Goal: Task Accomplishment & Management: Use online tool/utility

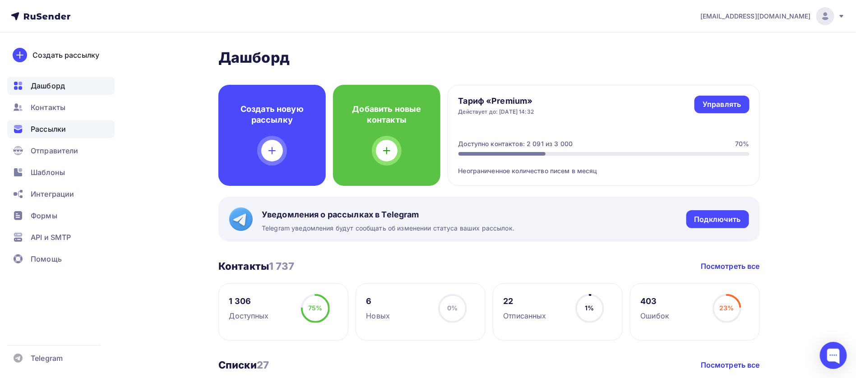
click at [36, 129] on span "Рассылки" at bounding box center [48, 129] width 35 height 11
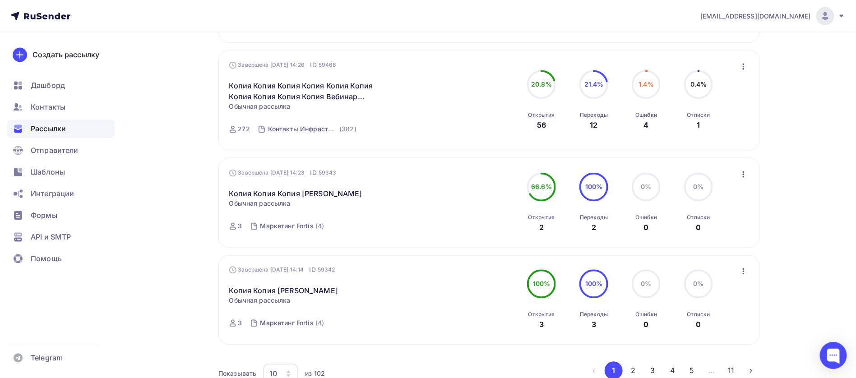
scroll to position [880, 0]
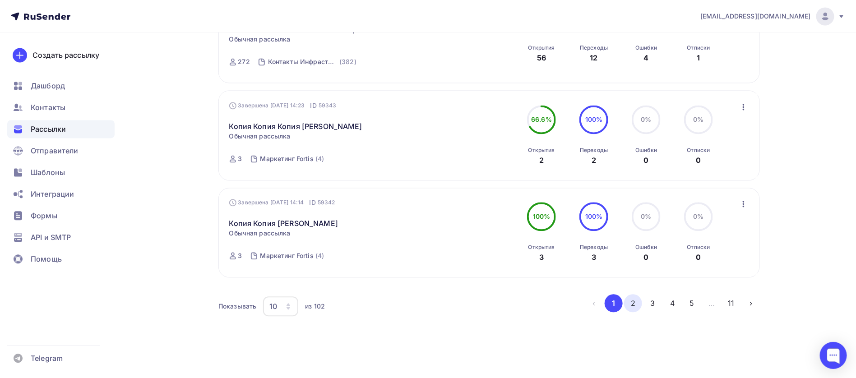
click at [634, 310] on button "2" at bounding box center [633, 303] width 18 height 18
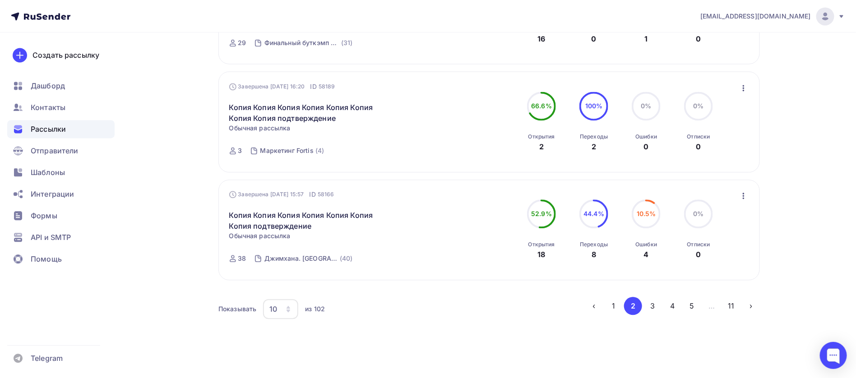
scroll to position [925, 0]
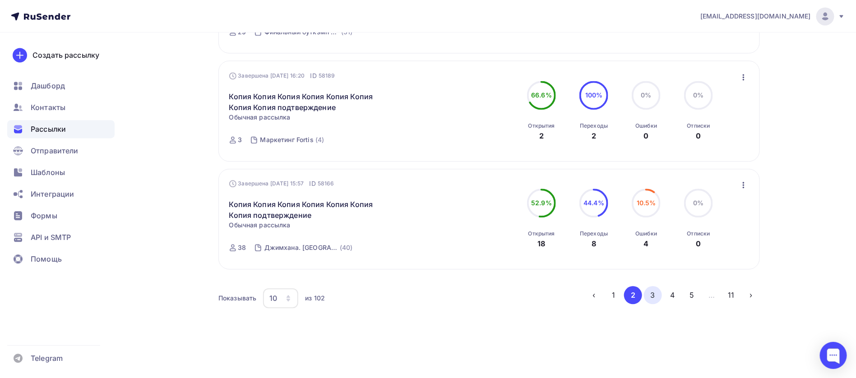
click at [655, 298] on button "3" at bounding box center [653, 295] width 18 height 18
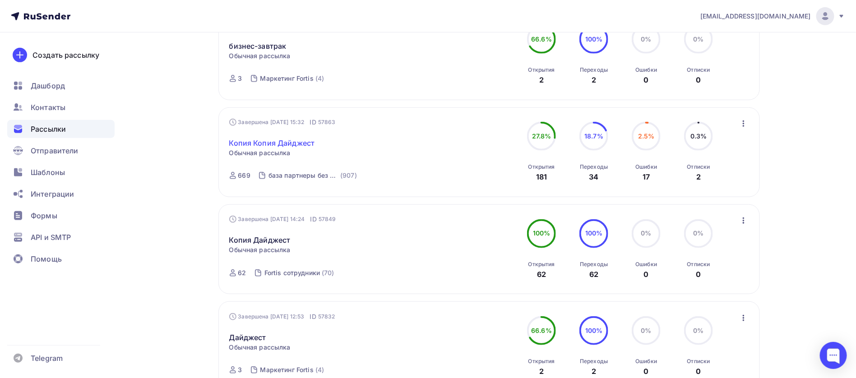
scroll to position [203, 0]
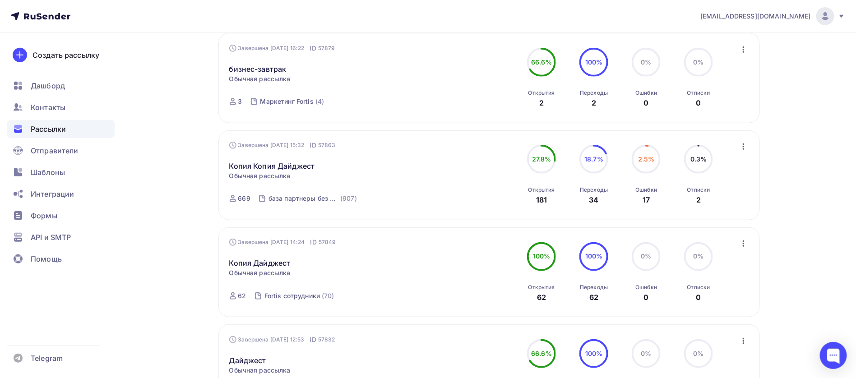
click at [743, 149] on icon "button" at bounding box center [743, 146] width 11 height 11
click at [681, 205] on div "Копировать в новую" at bounding box center [702, 205] width 92 height 11
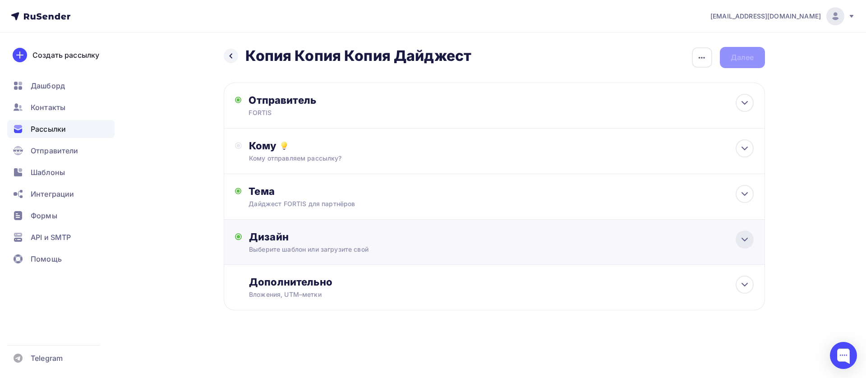
click at [746, 243] on icon at bounding box center [745, 239] width 11 height 11
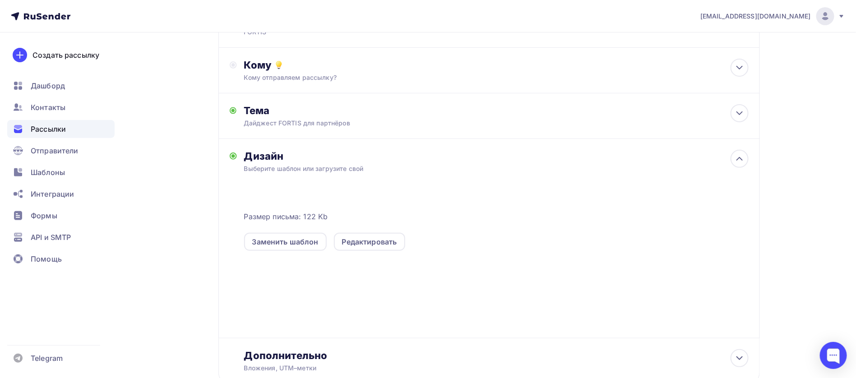
scroll to position [146, 0]
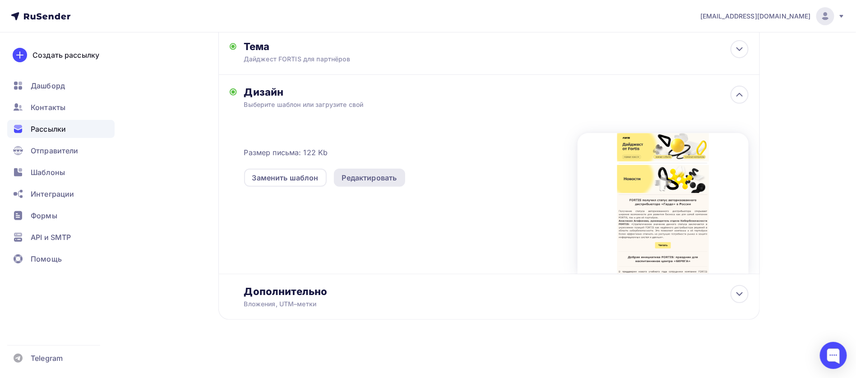
click at [359, 183] on div "Редактировать" at bounding box center [369, 178] width 71 height 18
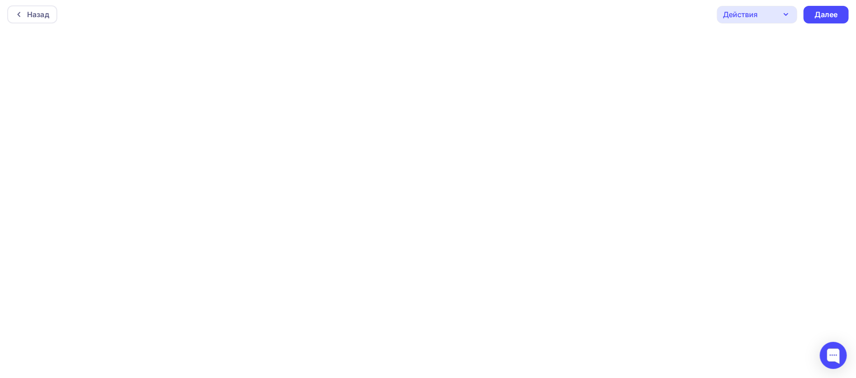
scroll to position [2, 0]
click at [788, 11] on icon "button" at bounding box center [786, 14] width 11 height 11
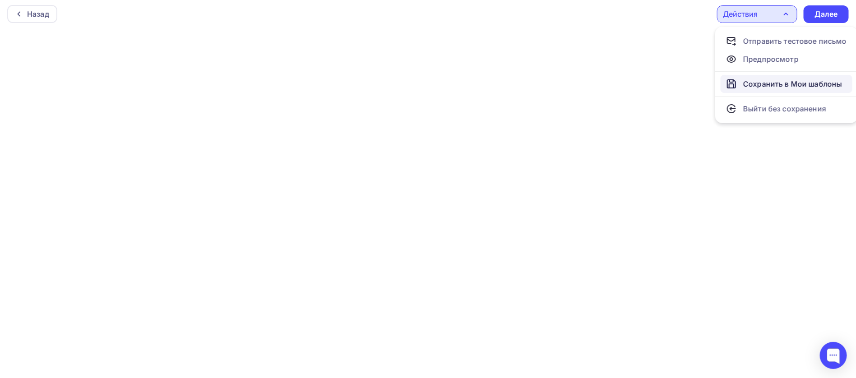
click at [767, 82] on div "Сохранить в Мои шаблоны" at bounding box center [792, 84] width 99 height 11
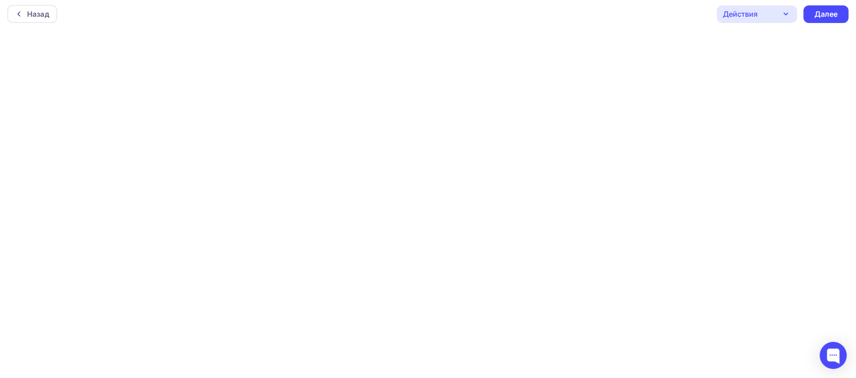
click at [771, 10] on div "Действия" at bounding box center [757, 14] width 80 height 18
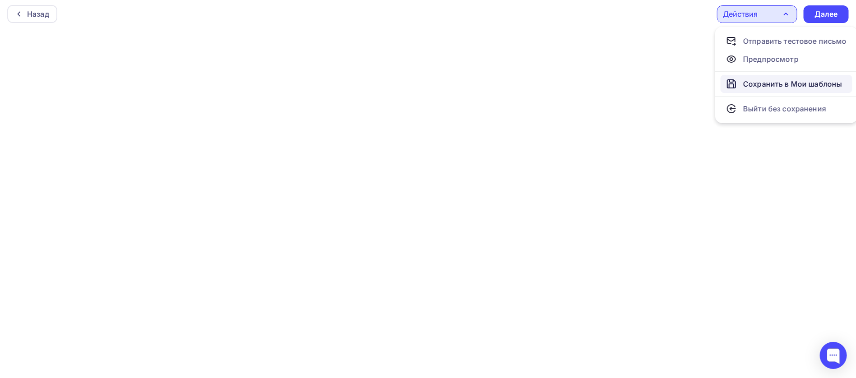
click at [749, 88] on div "Сохранить в Мои шаблоны" at bounding box center [792, 84] width 99 height 11
